Goal: Information Seeking & Learning: Get advice/opinions

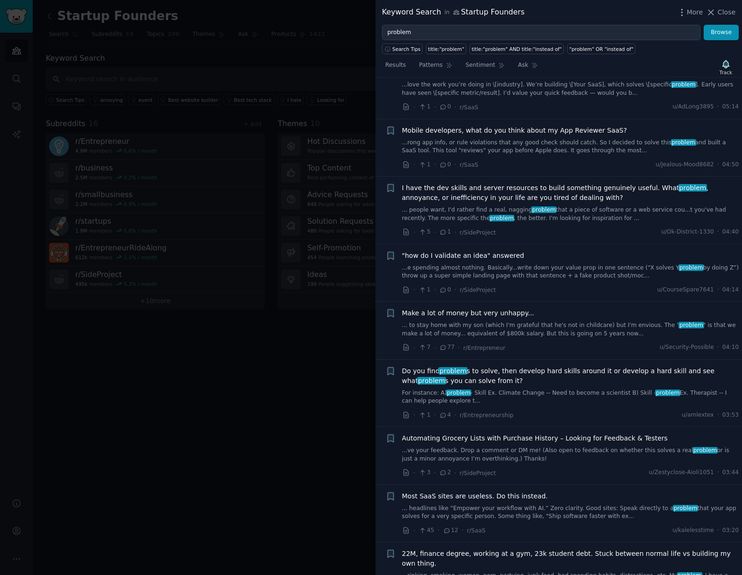
scroll to position [2073, 0]
click at [477, 250] on span ""how do I validate an idea" answered" at bounding box center [463, 255] width 122 height 10
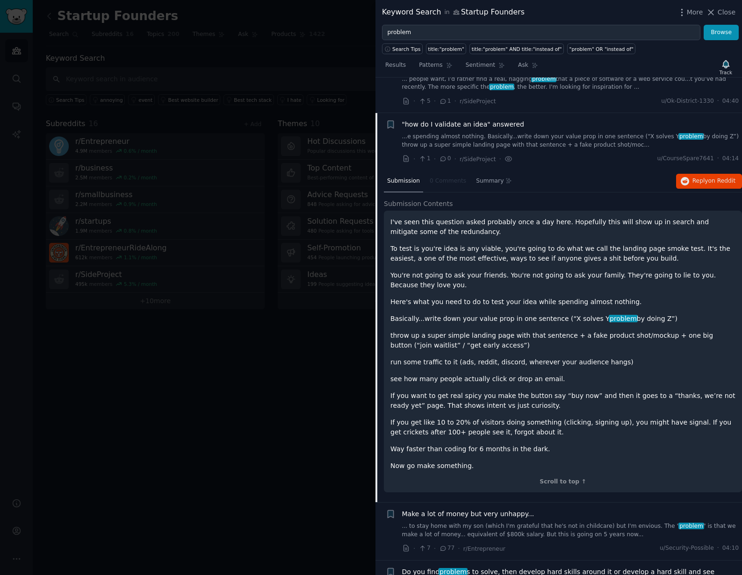
scroll to position [1958, 0]
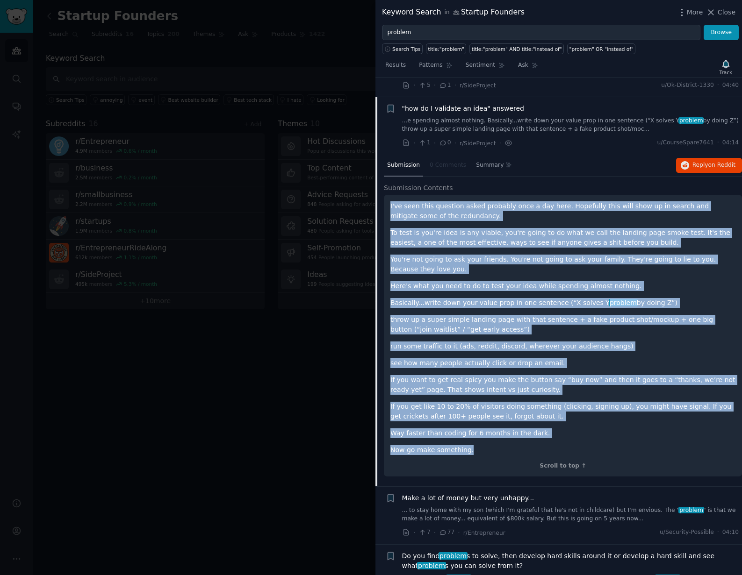
drag, startPoint x: 472, startPoint y: 432, endPoint x: 390, endPoint y: 186, distance: 259.2
click at [390, 201] on div "I've seen this question asked probably once a day here. Hopefully this will sho…" at bounding box center [562, 328] width 345 height 254
copy div "L'ip dolo sita consecte adipi elitsedd eius t inc utla. Etdolorem aliq enim adm…"
click at [614, 337] on div "I've seen this question asked probably once a day here. Hopefully this will sho…" at bounding box center [562, 328] width 345 height 254
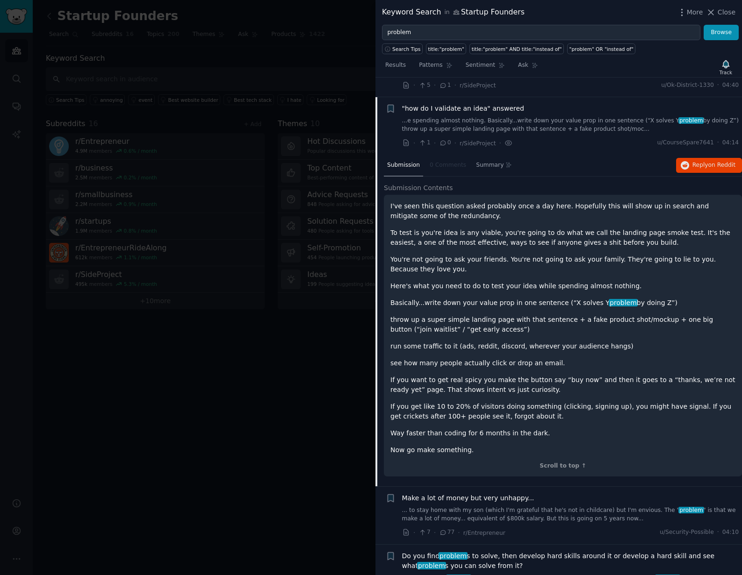
click at [452, 292] on div "I've seen this question asked probably once a day here. Hopefully this will sho…" at bounding box center [562, 328] width 345 height 254
drag, startPoint x: 659, startPoint y: 282, endPoint x: 391, endPoint y: 281, distance: 267.7
click at [391, 298] on p "Basically...write down your value prop in one sentence (“X solves Y problem by …" at bounding box center [562, 303] width 345 height 10
copy p "Basically...write down your value prop in one sentence (“X solves Y problem by …"
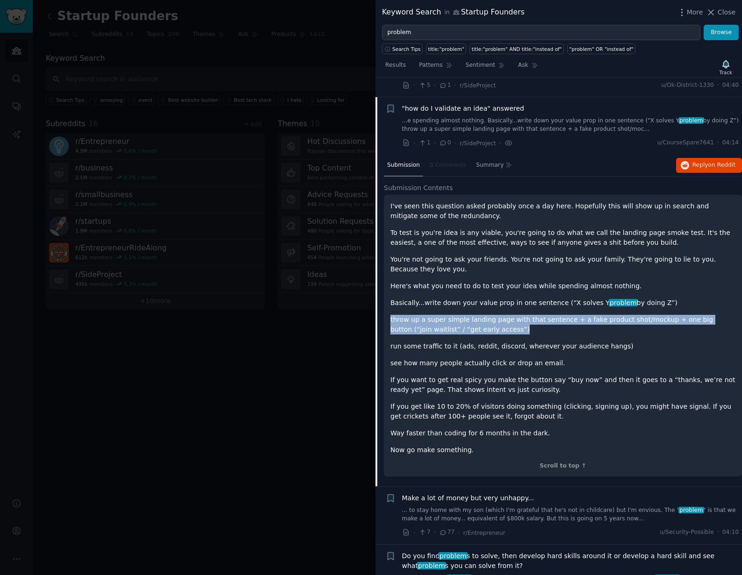
drag, startPoint x: 464, startPoint y: 308, endPoint x: 389, endPoint y: 302, distance: 75.0
click at [389, 302] on div "I've seen this question asked probably once a day here. Hopefully this will sho…" at bounding box center [563, 336] width 358 height 282
copy p "throw up a super simple landing page with that sentence + a fake product shot/m…"
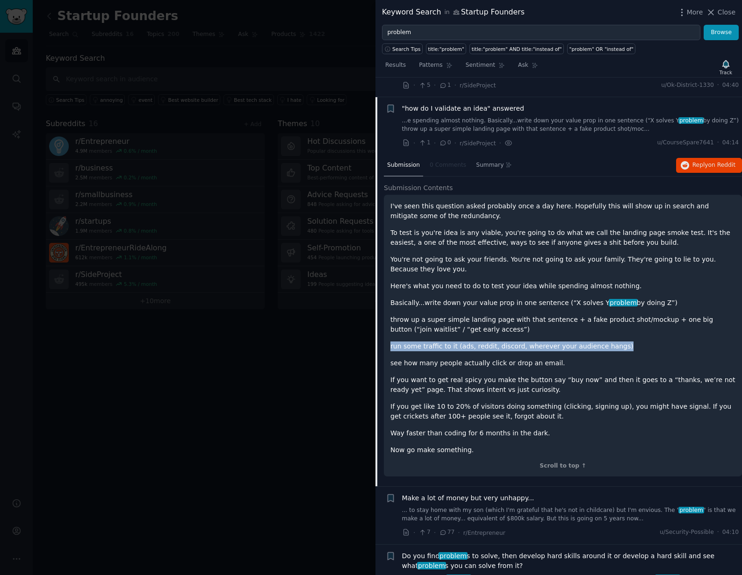
drag, startPoint x: 613, startPoint y: 328, endPoint x: 391, endPoint y: 324, distance: 222.4
click at [391, 342] on p "run some traffic to it (ads, reddit, discord, wherever your audience hangs)" at bounding box center [562, 347] width 345 height 10
copy p "run some traffic to it (ads, reddit, discord, wherever your audience hangs)"
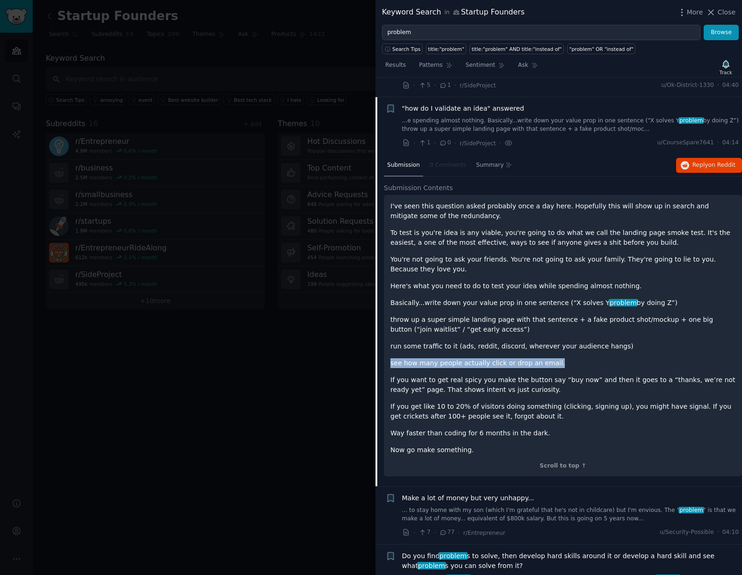
drag, startPoint x: 550, startPoint y: 343, endPoint x: 391, endPoint y: 342, distance: 159.3
click at [391, 358] on p "see how many people actually click or drop an email." at bounding box center [562, 363] width 345 height 10
copy p "see how many people actually click or drop an email."
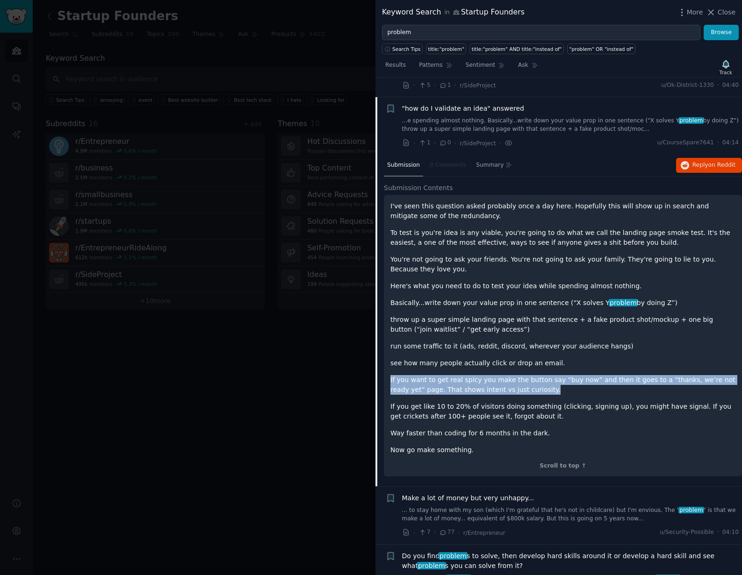
drag, startPoint x: 526, startPoint y: 370, endPoint x: 391, endPoint y: 362, distance: 135.8
click at [391, 375] on p "If you want to get real spicy you make the button say “buy now” and then it goe…" at bounding box center [562, 385] width 345 height 20
copy p "If you want to get real spicy you make the button say “buy now” and then it goe…"
